Goal: Find specific page/section: Find specific page/section

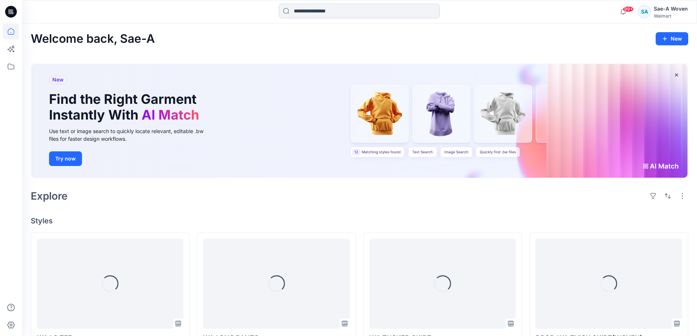
click at [311, 6] on input at bounding box center [359, 11] width 161 height 15
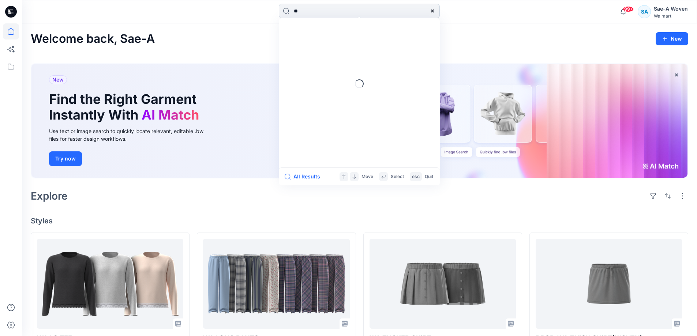
type input "*"
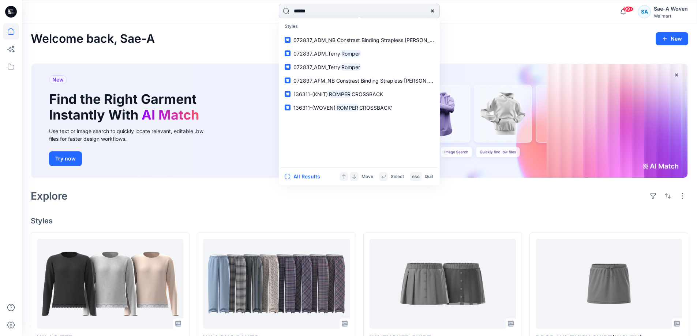
click at [352, 11] on input "******" at bounding box center [359, 11] width 161 height 15
type input "******"
click at [363, 21] on p "Styles" at bounding box center [359, 27] width 158 height 14
click at [362, 14] on input "******" at bounding box center [359, 11] width 161 height 15
click at [4, 58] on div at bounding box center [11, 179] width 16 height 313
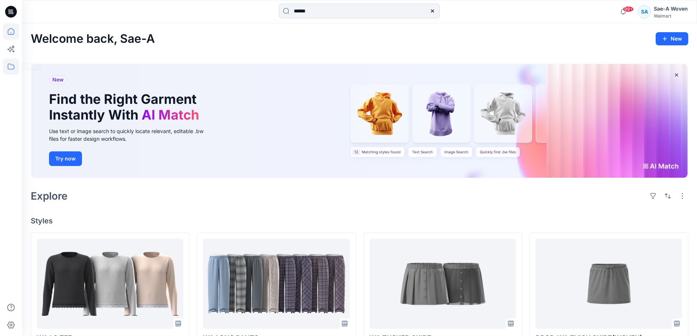
click at [6, 60] on icon at bounding box center [11, 67] width 16 height 16
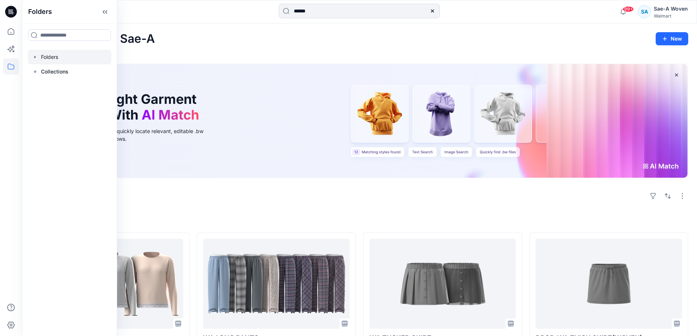
click at [74, 60] on div at bounding box center [69, 57] width 83 height 15
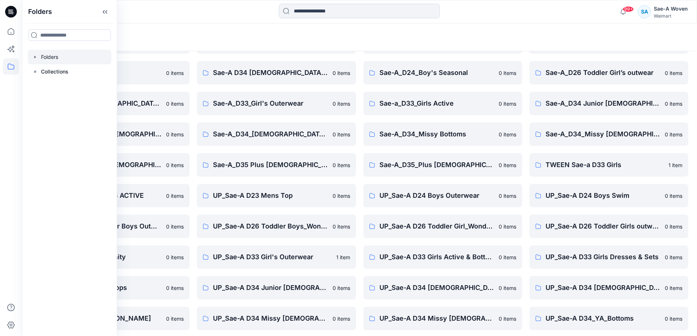
scroll to position [84, 0]
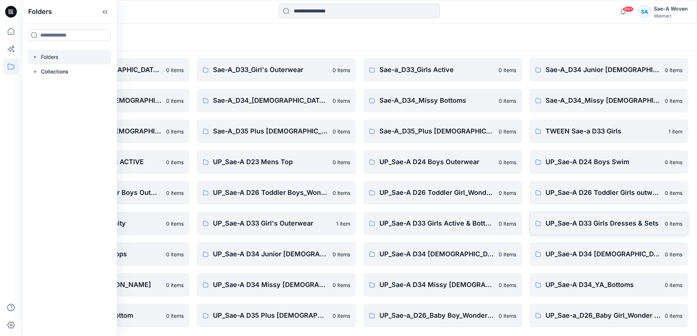
click at [578, 223] on p "UP_Sae-A D33 Girls Dresses & Sets" at bounding box center [603, 224] width 115 height 10
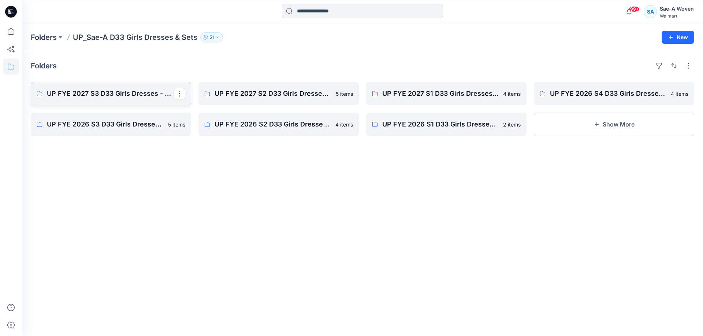
click at [129, 92] on p "UP FYE 2027 S3 D33 Girls Dresses - Sae-A" at bounding box center [110, 94] width 127 height 10
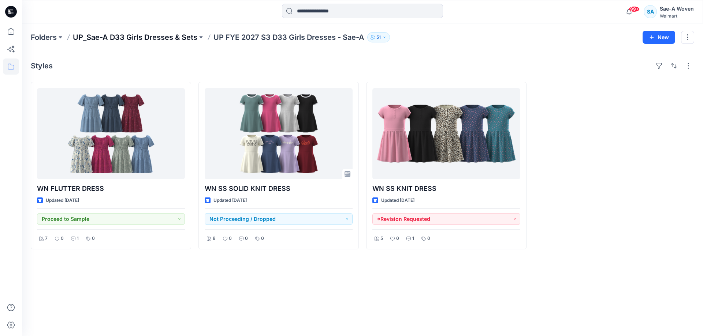
drag, startPoint x: 142, startPoint y: 32, endPoint x: 146, endPoint y: 40, distance: 9.0
click at [142, 34] on div "Folders UP_Sae-A D33 Girls Dresses & Sets UP FYE 2027 S3 D33 Girls Dresses - Sa…" at bounding box center [362, 37] width 681 height 28
click at [146, 40] on p "UP_Sae-A D33 Girls Dresses & Sets" at bounding box center [135, 37] width 124 height 10
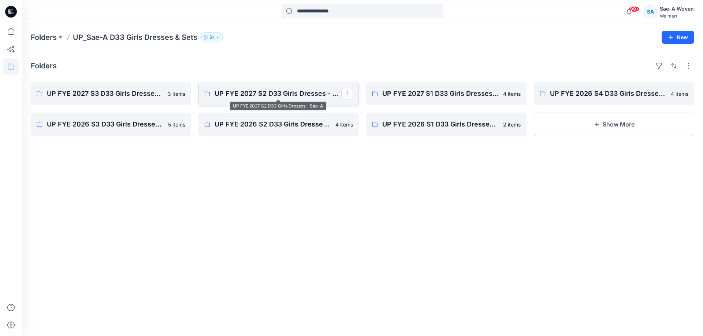
click at [293, 93] on p "UP FYE 2027 S2 D33 Girls Dresses - Sae-A" at bounding box center [277, 94] width 127 height 10
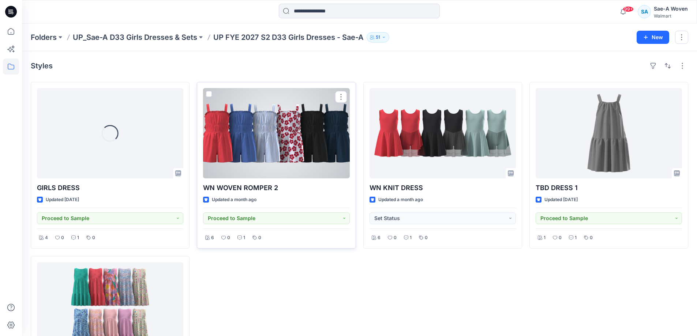
click at [248, 171] on div at bounding box center [276, 133] width 146 height 90
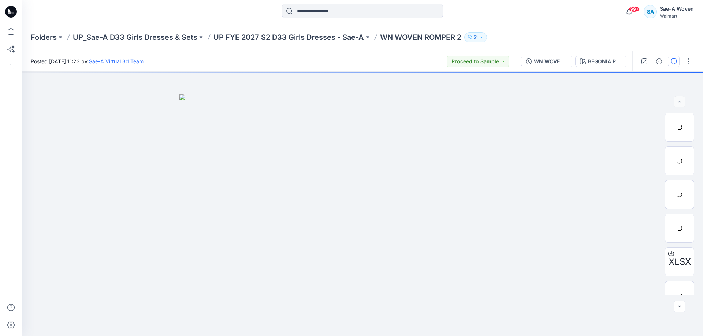
click at [670, 60] on button "button" at bounding box center [674, 62] width 12 height 12
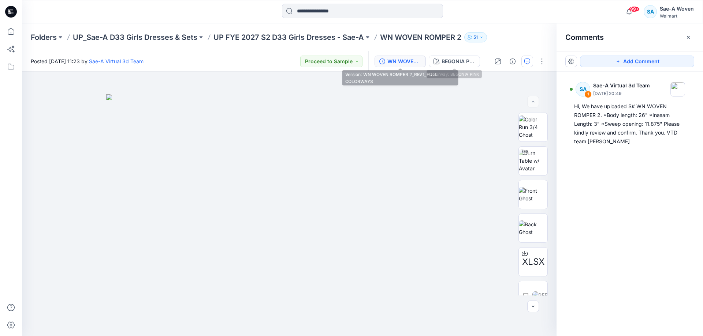
click at [404, 63] on div "WN WOVEN ROMPER 2_REV1_FULL COLORWAYS" at bounding box center [404, 61] width 34 height 8
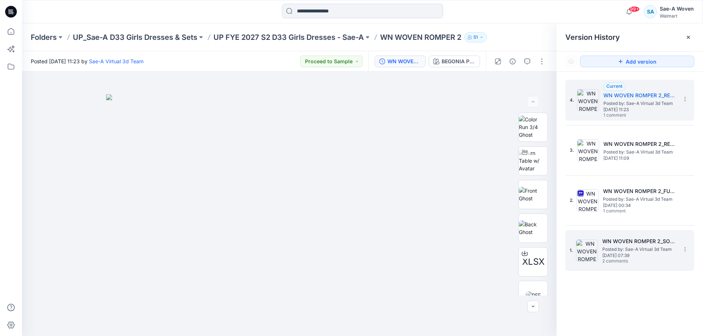
click at [639, 238] on h5 "WN WOVEN ROMPER 2_SOFT SILVER" at bounding box center [638, 241] width 73 height 9
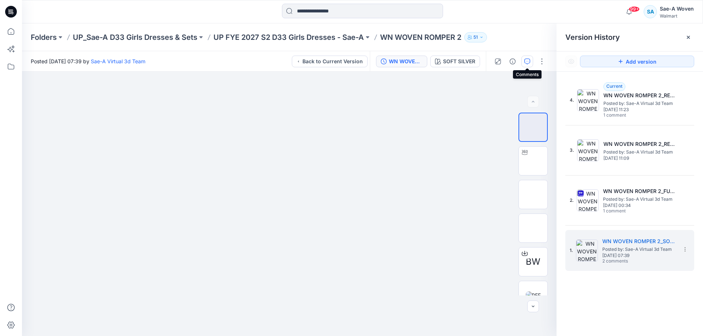
click at [523, 66] on button "button" at bounding box center [527, 62] width 12 height 12
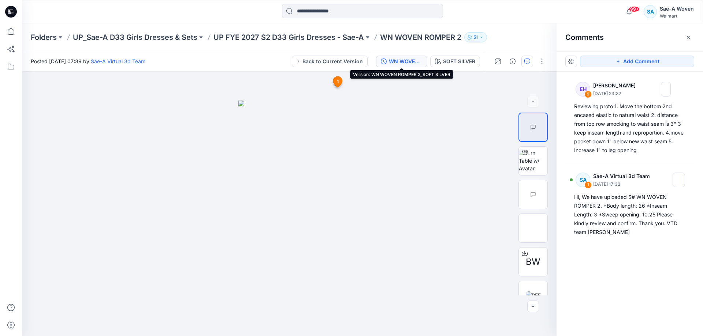
click at [408, 66] on button "WN WOVEN ROMPER 2_SOFT SILVER" at bounding box center [401, 62] width 51 height 12
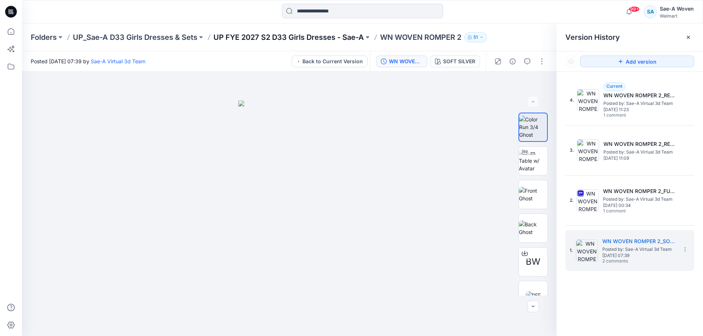
click at [305, 40] on p "UP FYE 2027 S2 D33 Girls Dresses - Sae-A" at bounding box center [288, 37] width 150 height 10
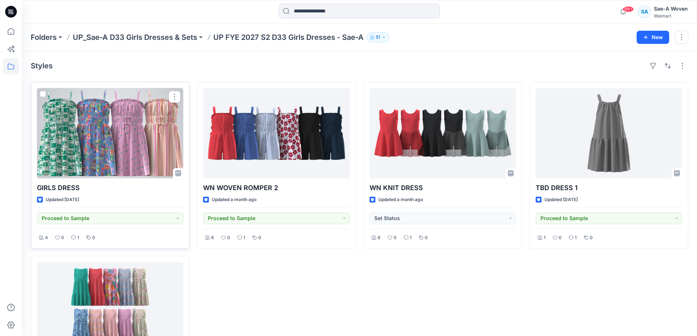
click at [108, 153] on div at bounding box center [110, 133] width 146 height 90
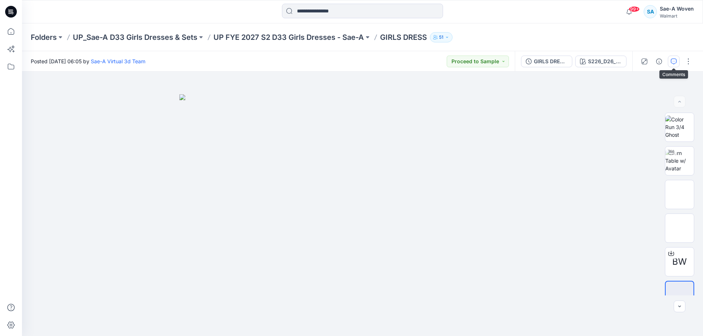
click at [672, 61] on icon "button" at bounding box center [674, 62] width 6 height 6
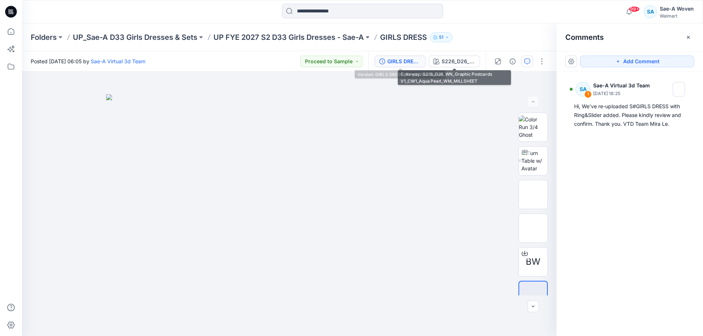
click at [397, 61] on div "GIRLS DRESS_Ring&Slider added" at bounding box center [404, 61] width 34 height 8
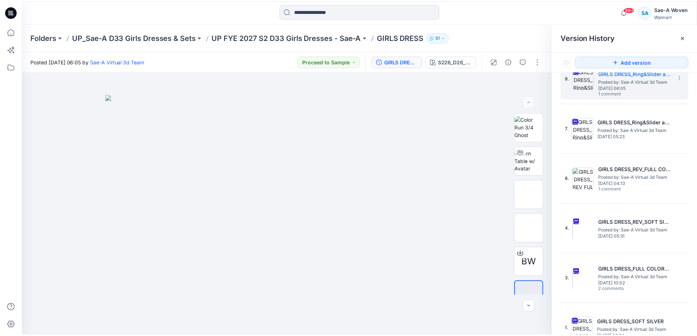
scroll to position [33, 0]
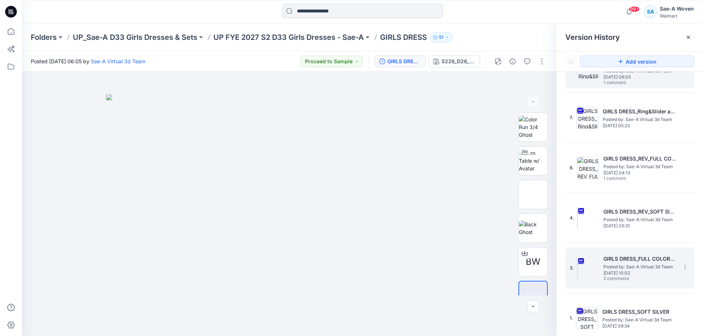
click at [649, 262] on h5 "GIRLS DRESS_FULL COLORWAYS" at bounding box center [639, 259] width 73 height 9
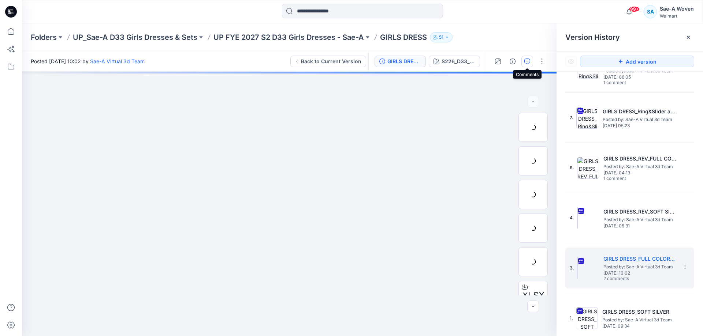
click at [524, 63] on icon "button" at bounding box center [527, 62] width 6 height 6
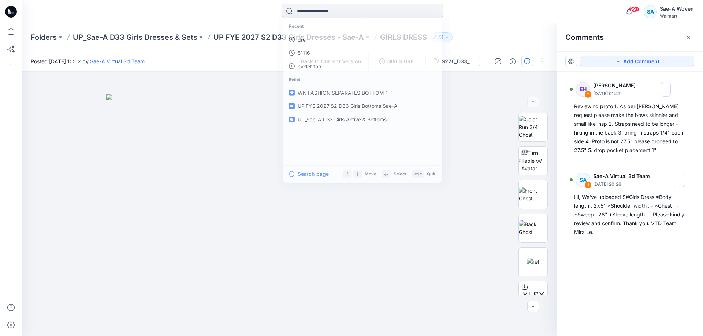
click at [354, 14] on input at bounding box center [362, 11] width 161 height 15
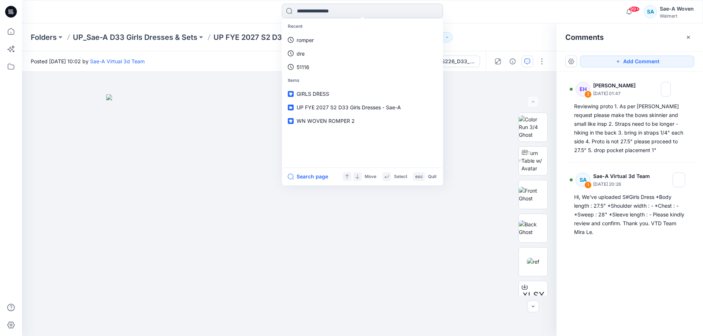
click at [359, 7] on input at bounding box center [362, 11] width 161 height 15
click at [9, 68] on icon at bounding box center [11, 67] width 16 height 16
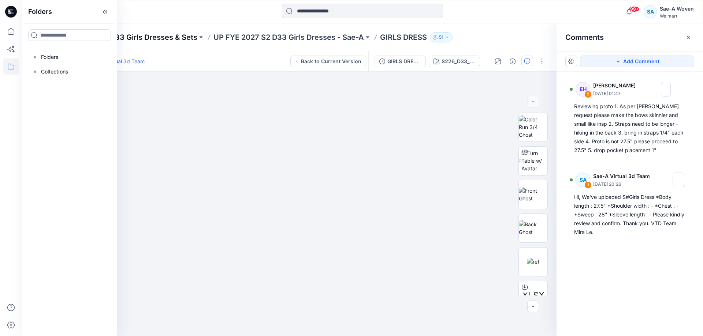
click at [153, 36] on p "UP_Sae-A D33 Girls Dresses & Sets" at bounding box center [135, 37] width 124 height 10
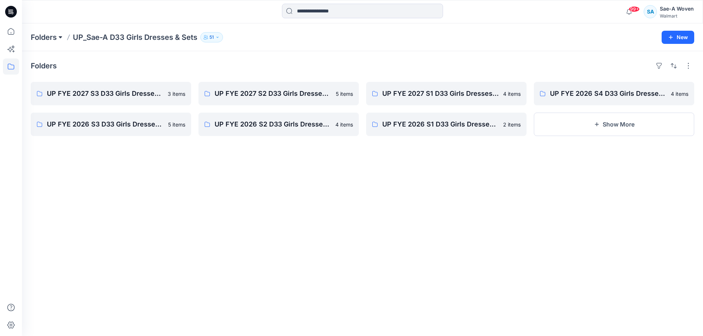
click at [58, 34] on button at bounding box center [60, 37] width 7 height 10
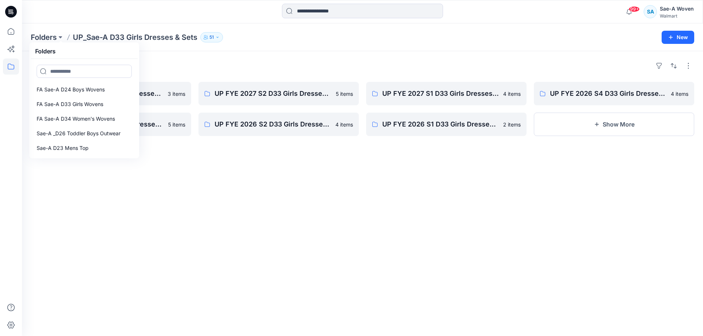
click at [37, 30] on div "Folders Folders FA Sae-A D24 Boys Wovens FA Sae-A D33 Girls Wovens FA Sae-A D34…" at bounding box center [362, 37] width 681 height 28
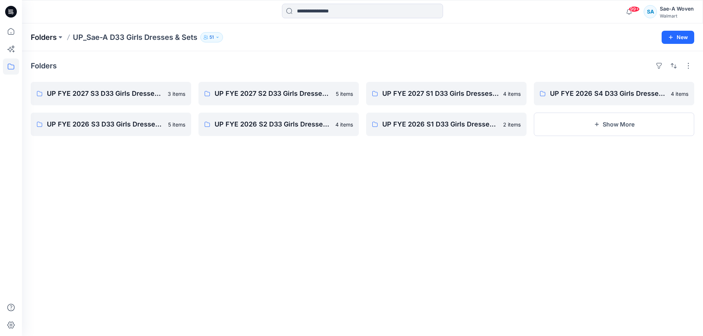
click at [38, 36] on p "Folders" at bounding box center [44, 37] width 26 height 10
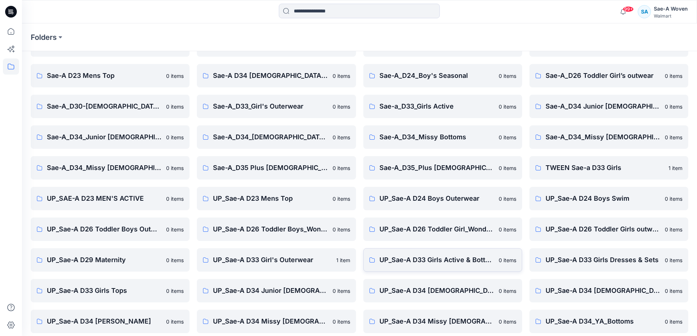
scroll to position [84, 0]
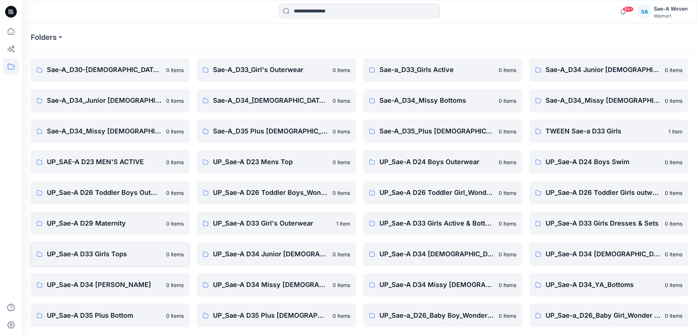
click at [80, 256] on p "UP_Sae-A D33 Girls Tops" at bounding box center [104, 254] width 115 height 10
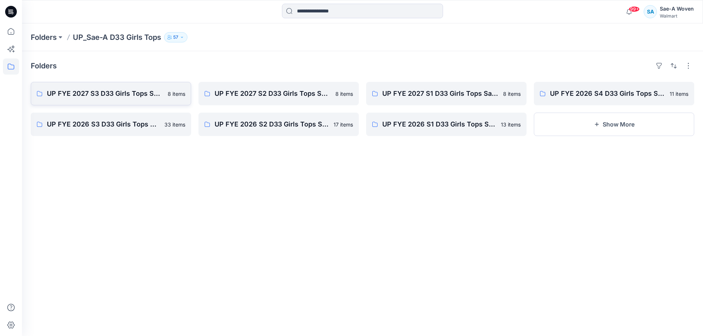
click at [120, 96] on p "UP FYE 2027 S3 D33 Girls Tops Sae-A" at bounding box center [105, 94] width 116 height 10
click at [302, 97] on p "UP FYE 2027 S2 D33 Girls Tops Sae-A" at bounding box center [272, 94] width 116 height 10
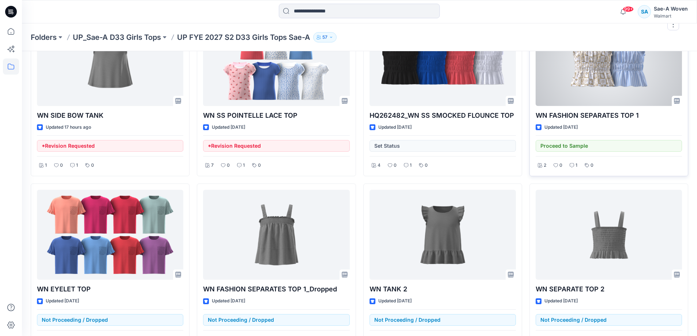
scroll to position [73, 0]
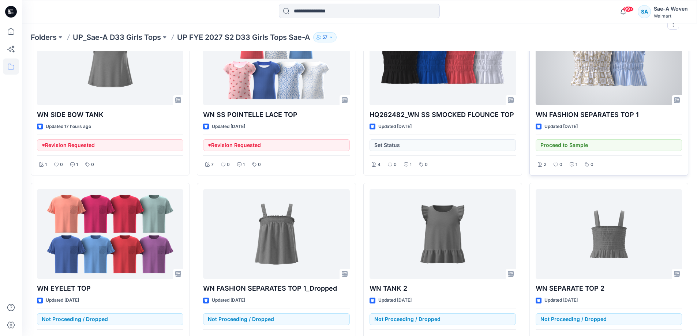
click at [607, 112] on p "WN FASHION SEPARATES TOP 1" at bounding box center [609, 115] width 146 height 10
click at [606, 91] on div at bounding box center [609, 60] width 146 height 90
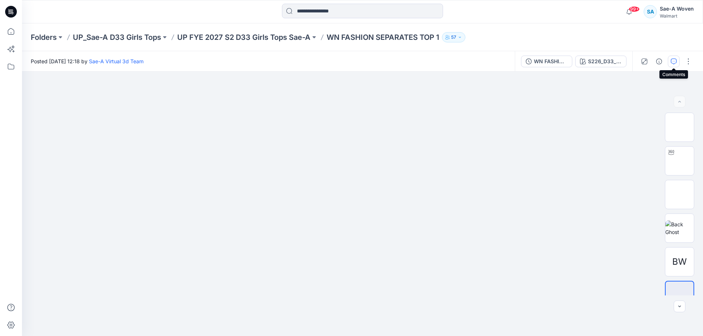
click at [670, 62] on button "button" at bounding box center [674, 62] width 12 height 12
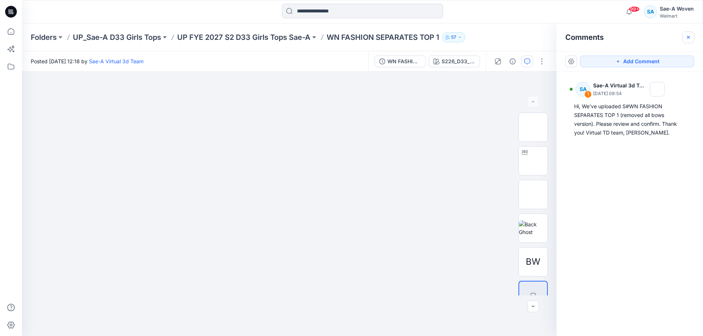
click at [689, 38] on icon "button" at bounding box center [688, 37] width 6 height 6
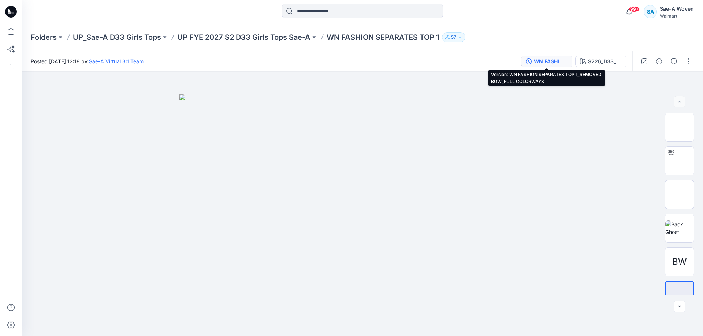
click at [559, 58] on div "WN FASHION SEPARATES TOP 1_REMOVED BOW_FULL COLORWAYS" at bounding box center [551, 61] width 34 height 8
